Goal: Task Accomplishment & Management: Complete application form

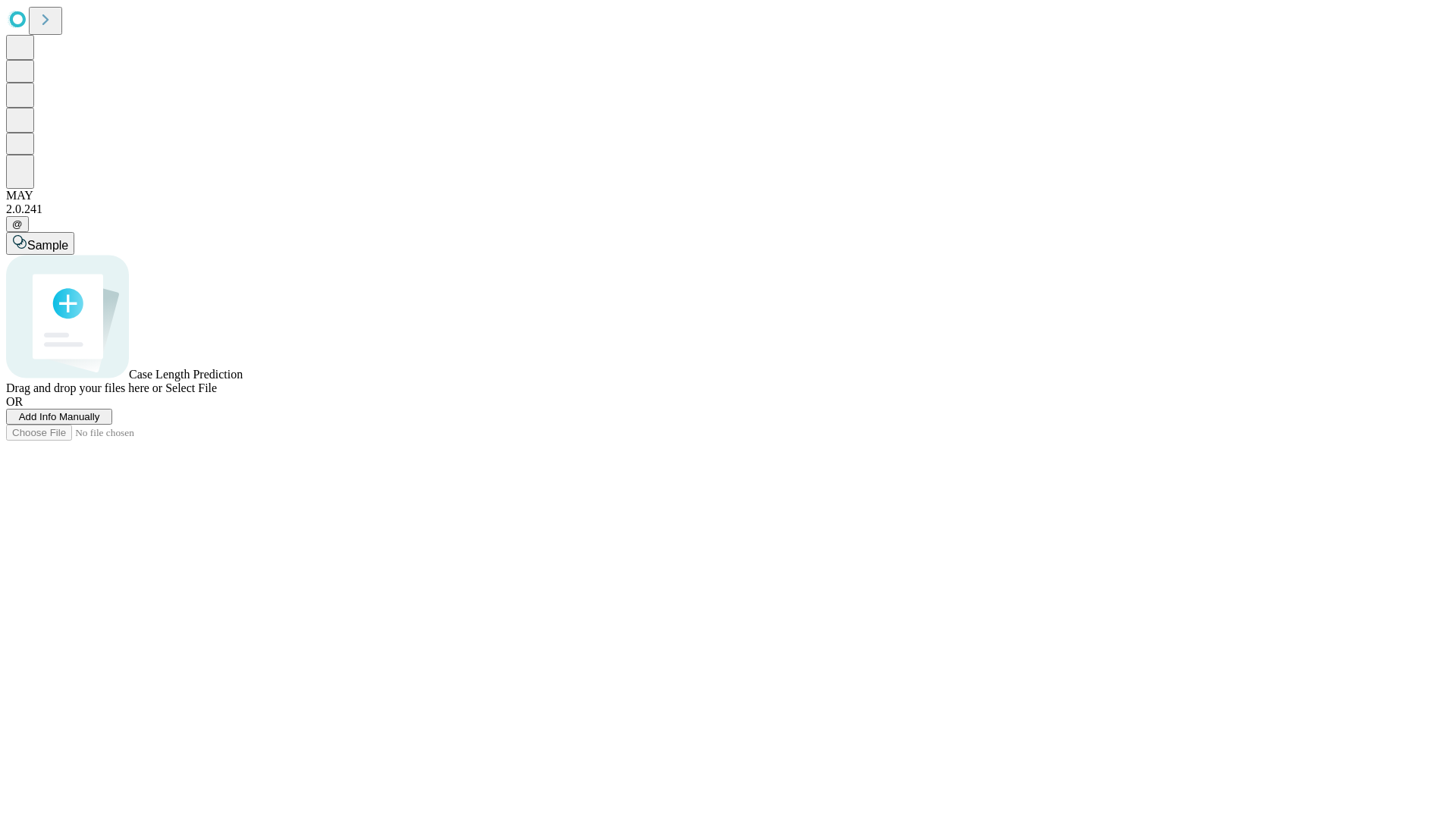
click at [100, 422] on span "Add Info Manually" at bounding box center [59, 417] width 81 height 12
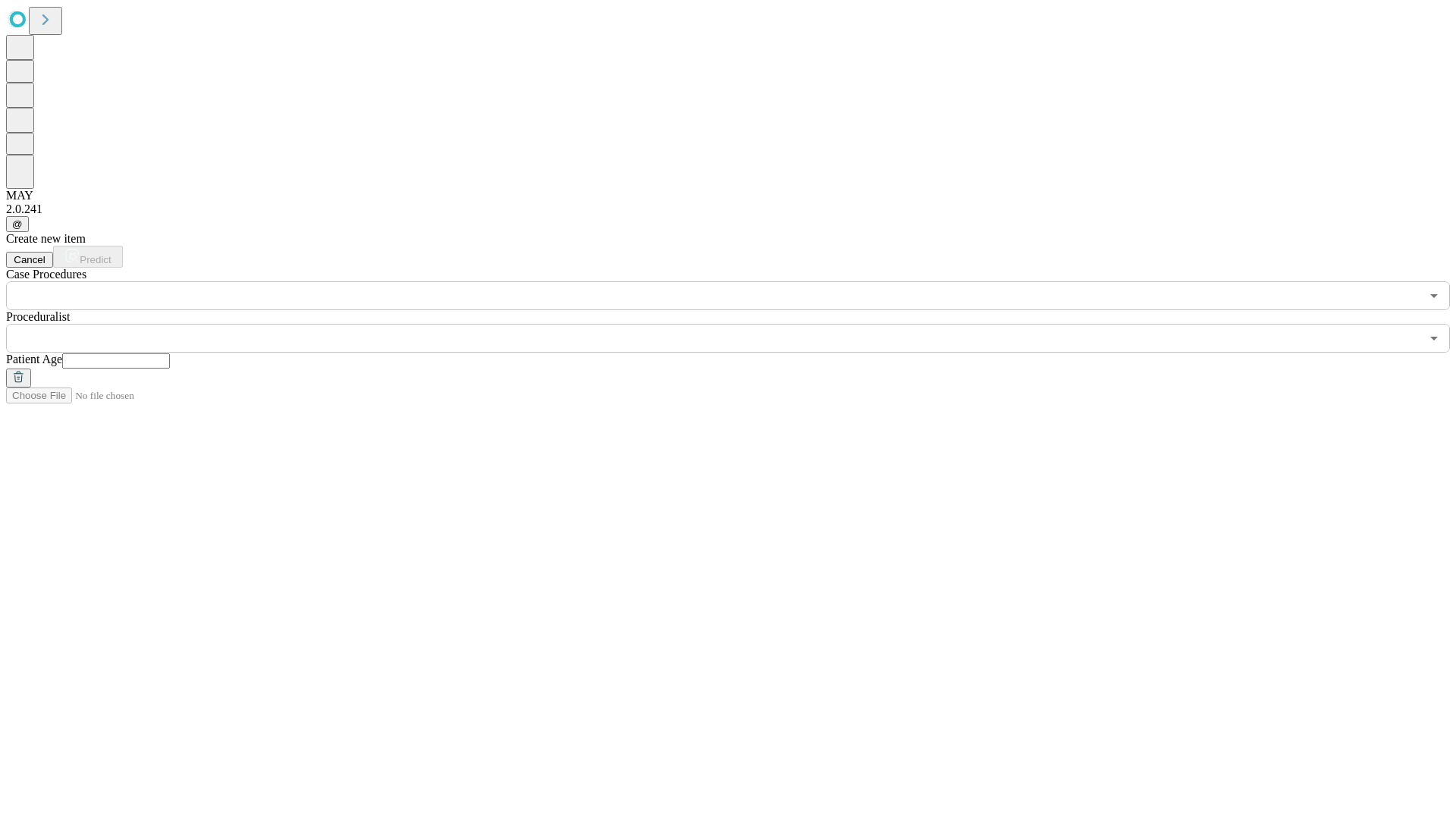
click at [170, 353] on input "text" at bounding box center [116, 361] width 108 height 15
type input "*"
click at [739, 324] on input "text" at bounding box center [713, 338] width 1414 height 29
